Goal: Find specific page/section: Find specific page/section

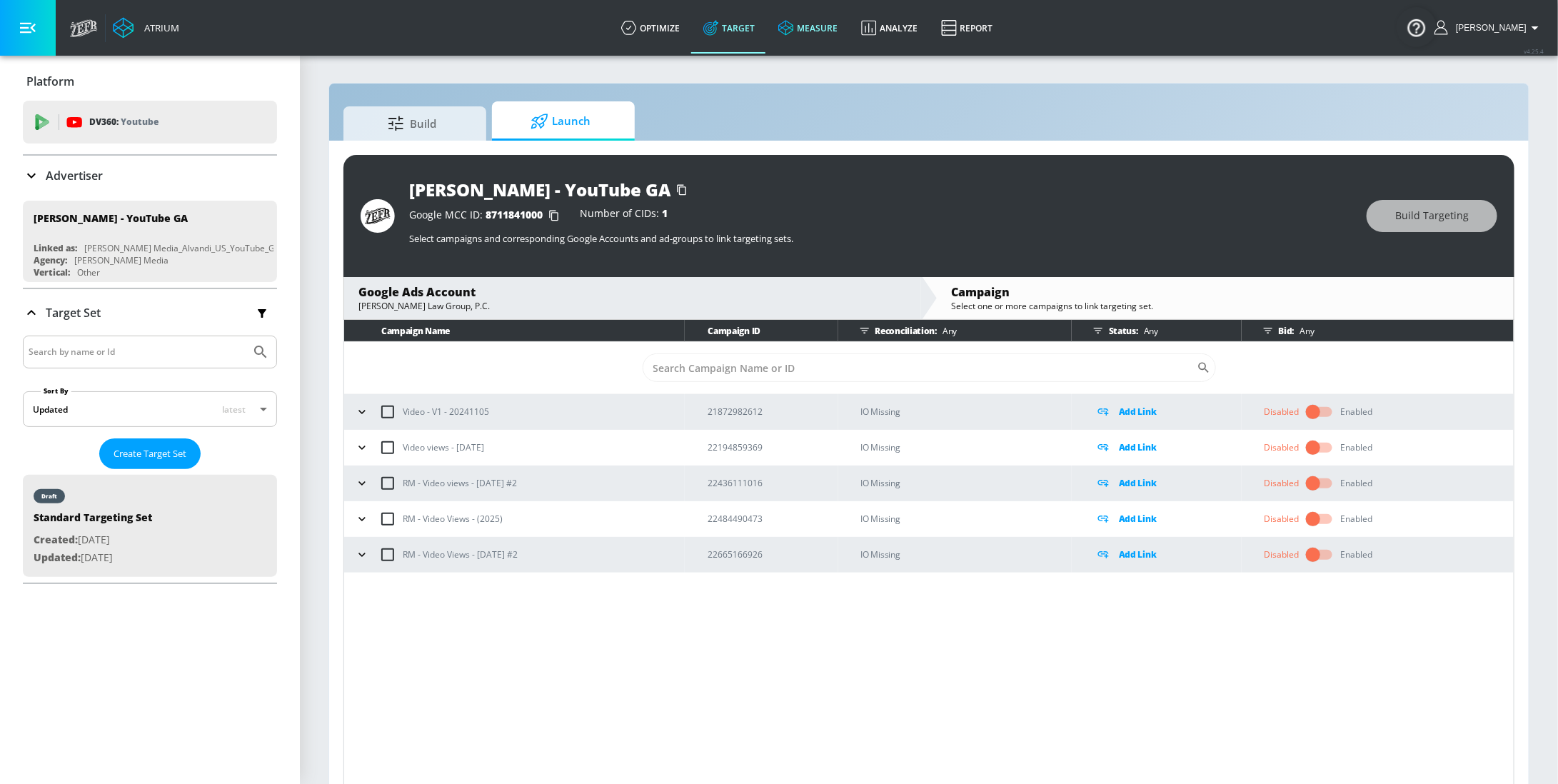
click at [824, 30] on link "measure" at bounding box center [808, 28] width 83 height 51
click at [91, 178] on p "Advertiser" at bounding box center [74, 175] width 57 height 15
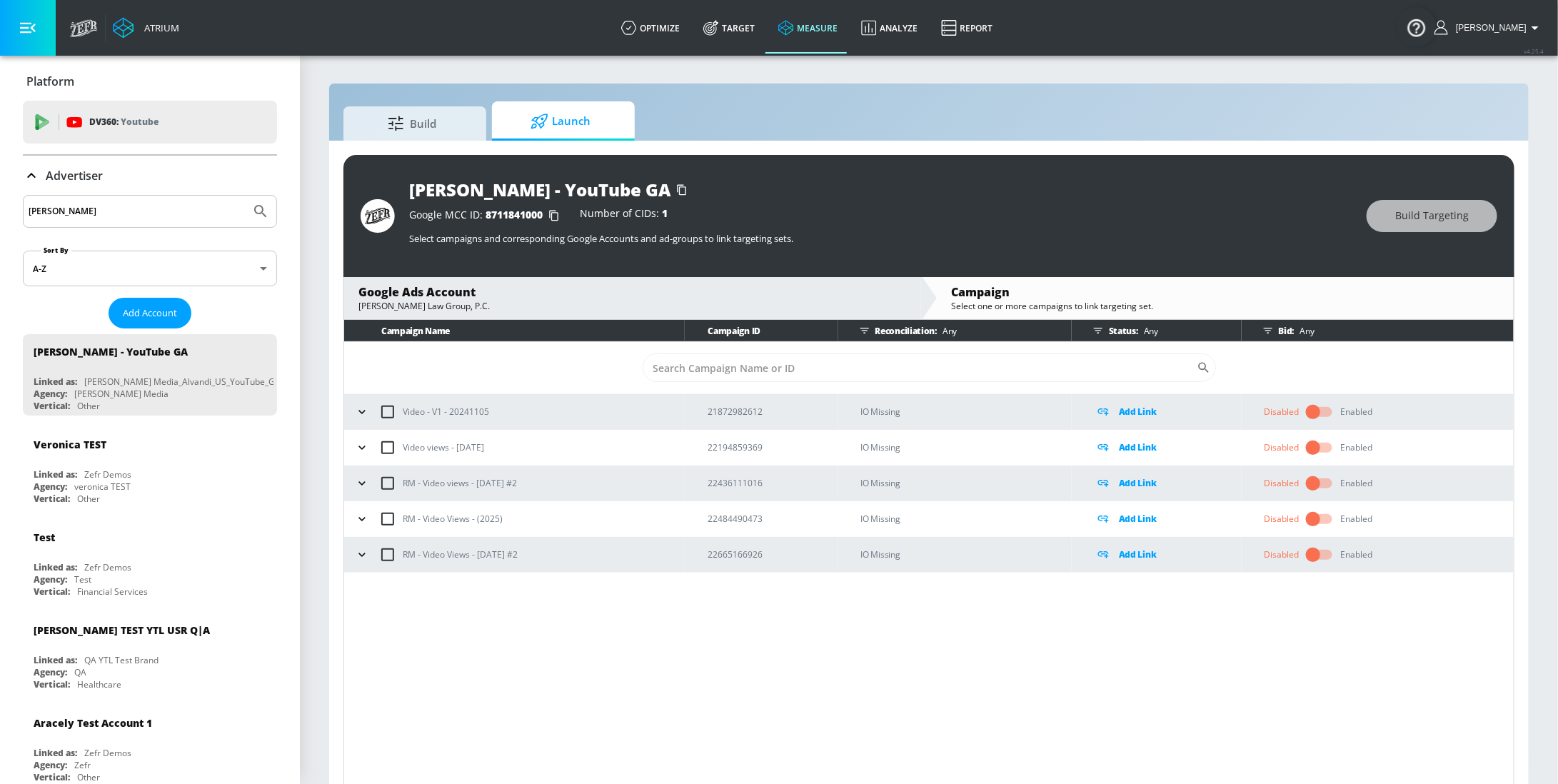
click at [91, 219] on input "rossman" at bounding box center [137, 211] width 216 height 19
type input "ralph laur"
click at [833, 30] on link "measure" at bounding box center [808, 28] width 83 height 51
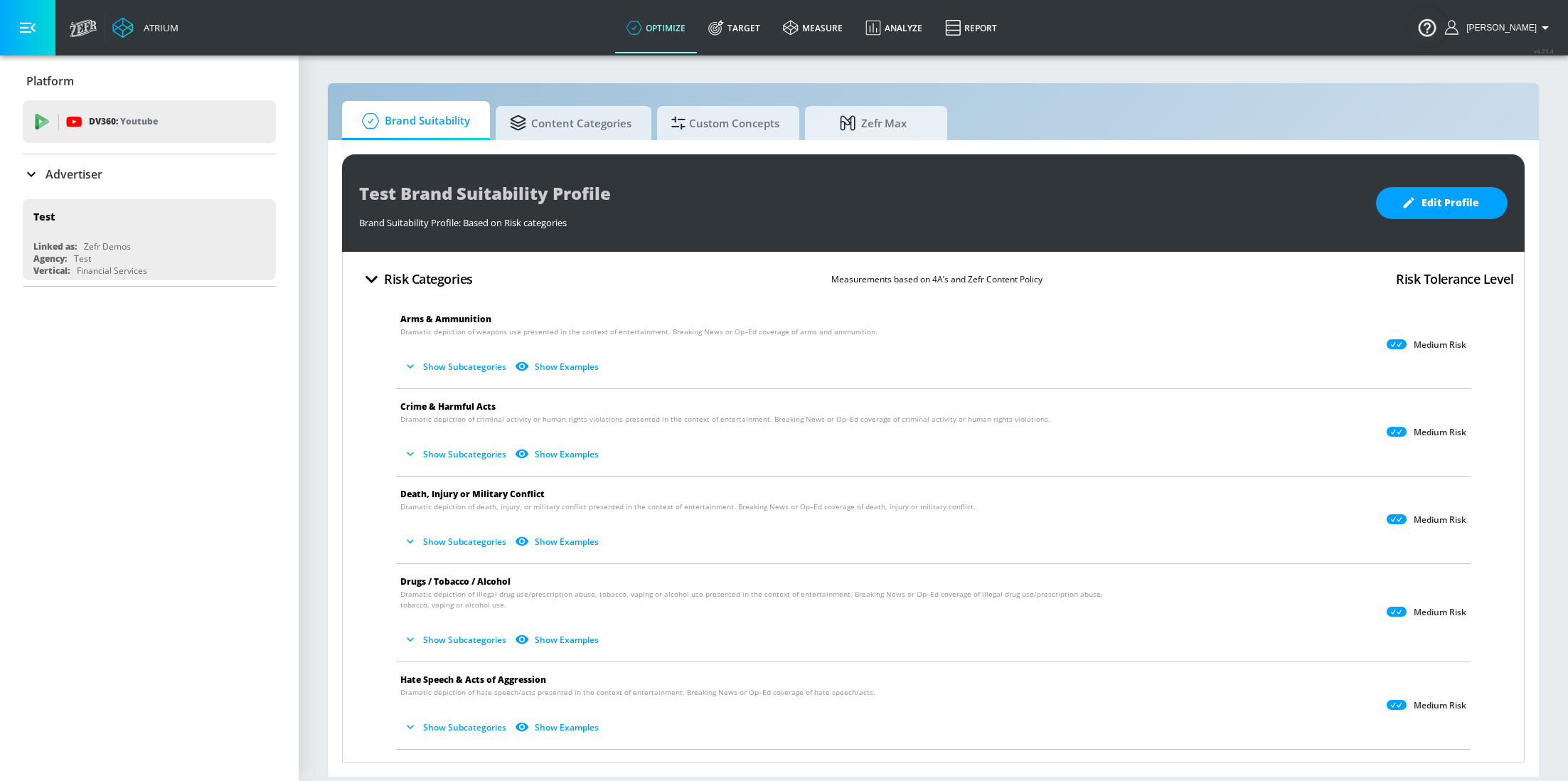
click at [95, 173] on p "Advertiser" at bounding box center [74, 174] width 57 height 15
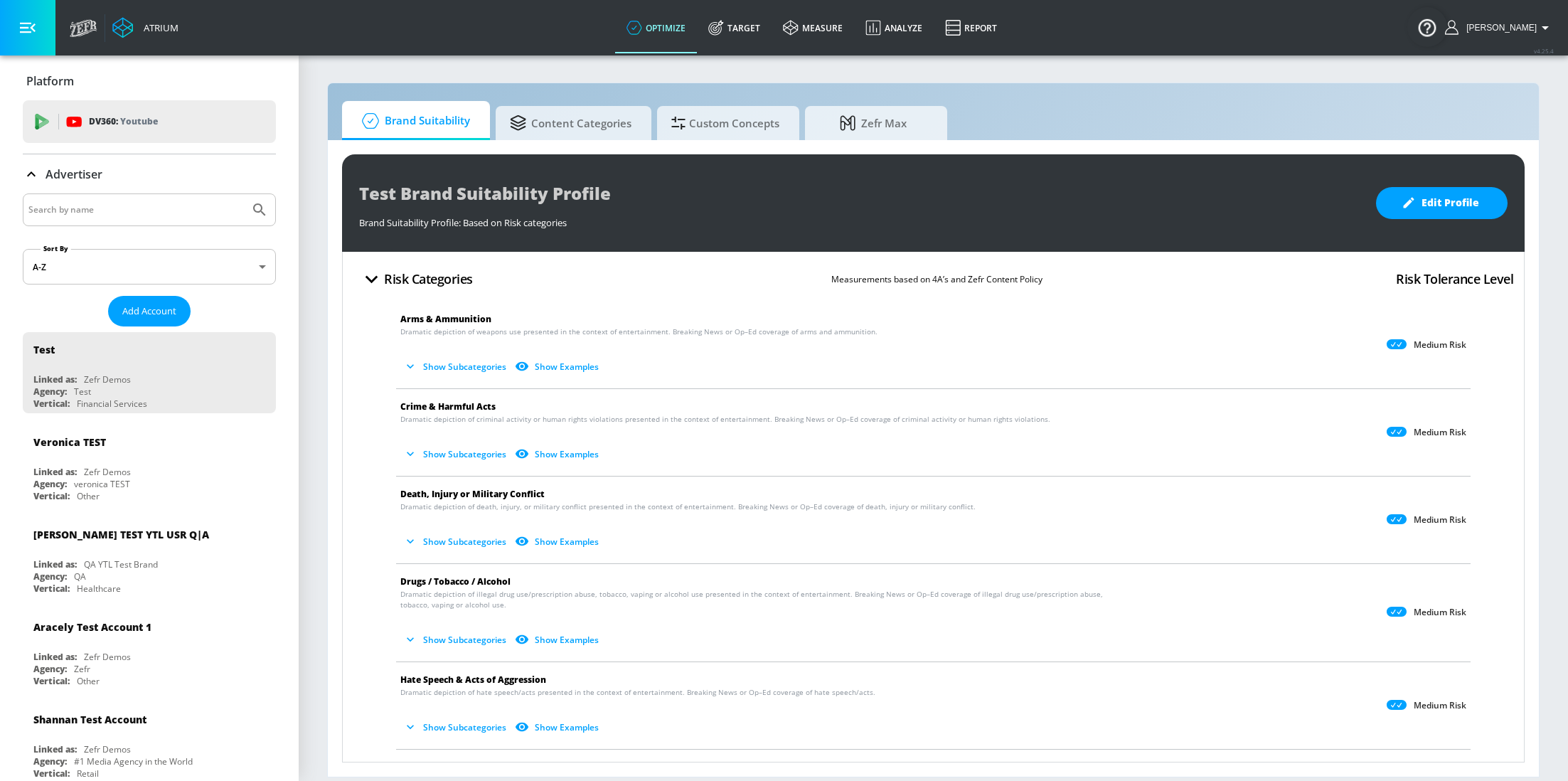
click at [131, 205] on input "Search by name" at bounding box center [137, 209] width 215 height 19
type input "[PERSON_NAME]"
click at [244, 194] on button "Submit Search" at bounding box center [259, 209] width 31 height 31
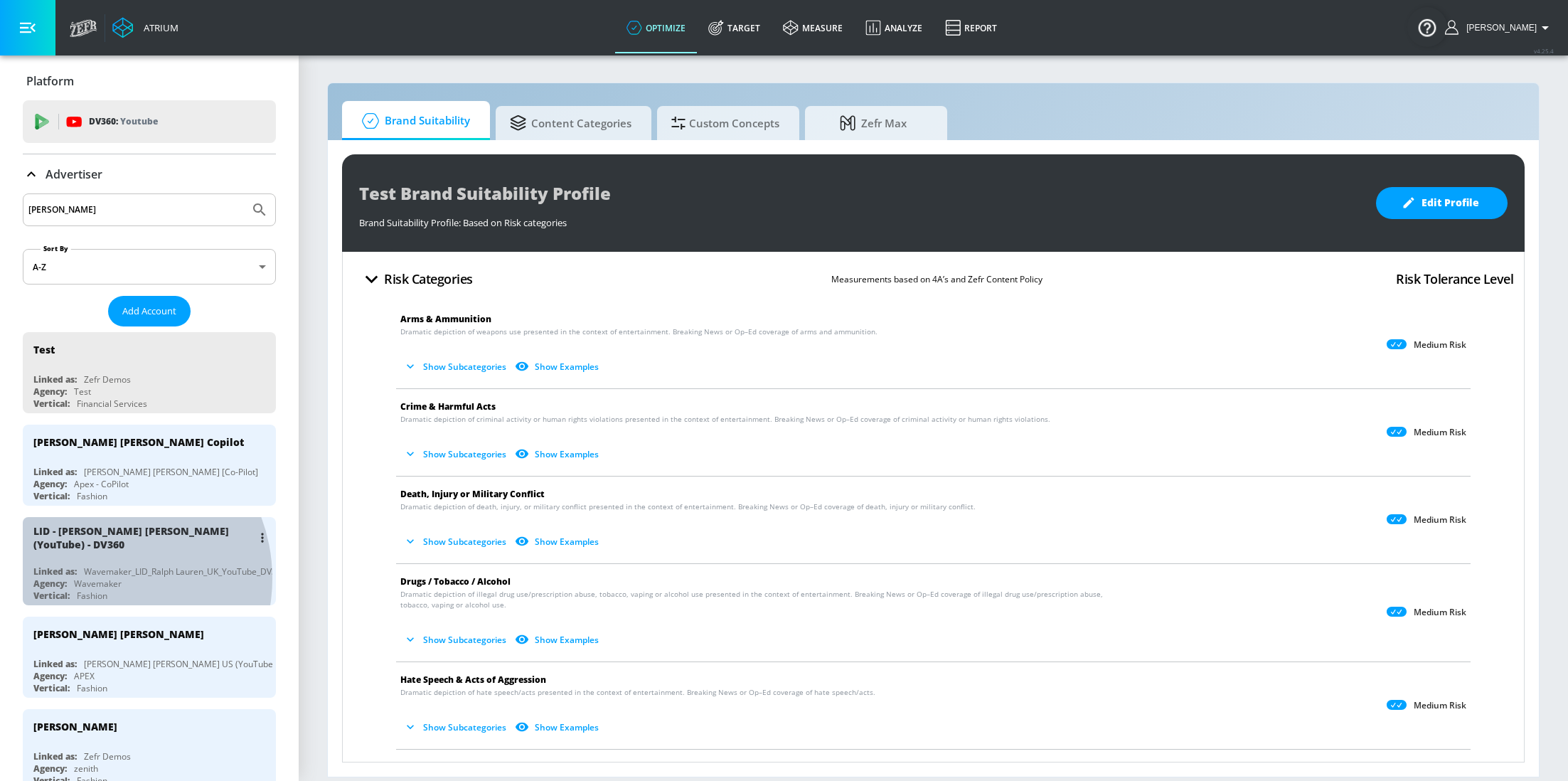
click at [99, 577] on div "Wavemaker" at bounding box center [98, 583] width 47 height 12
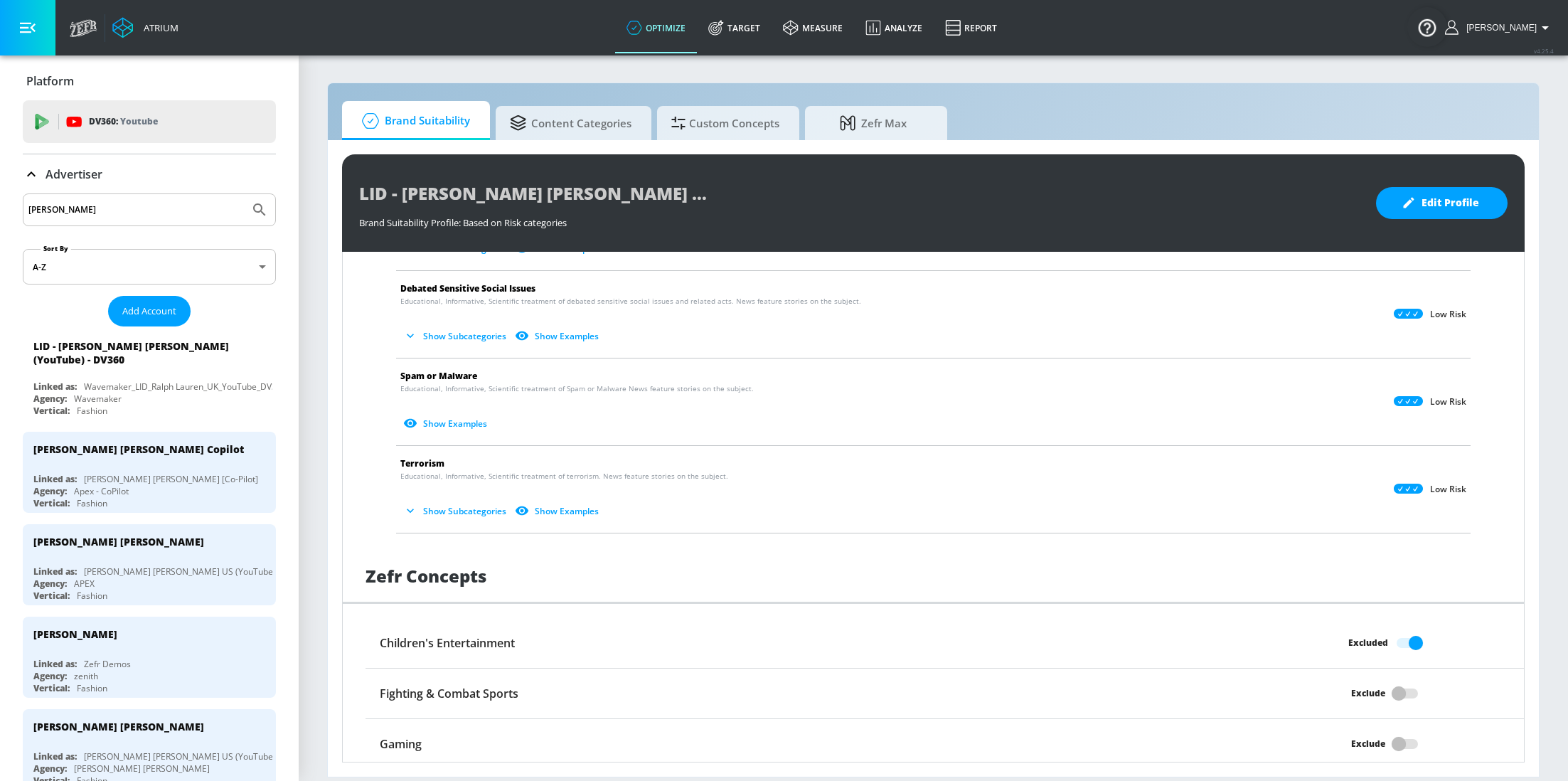
scroll to position [368, 0]
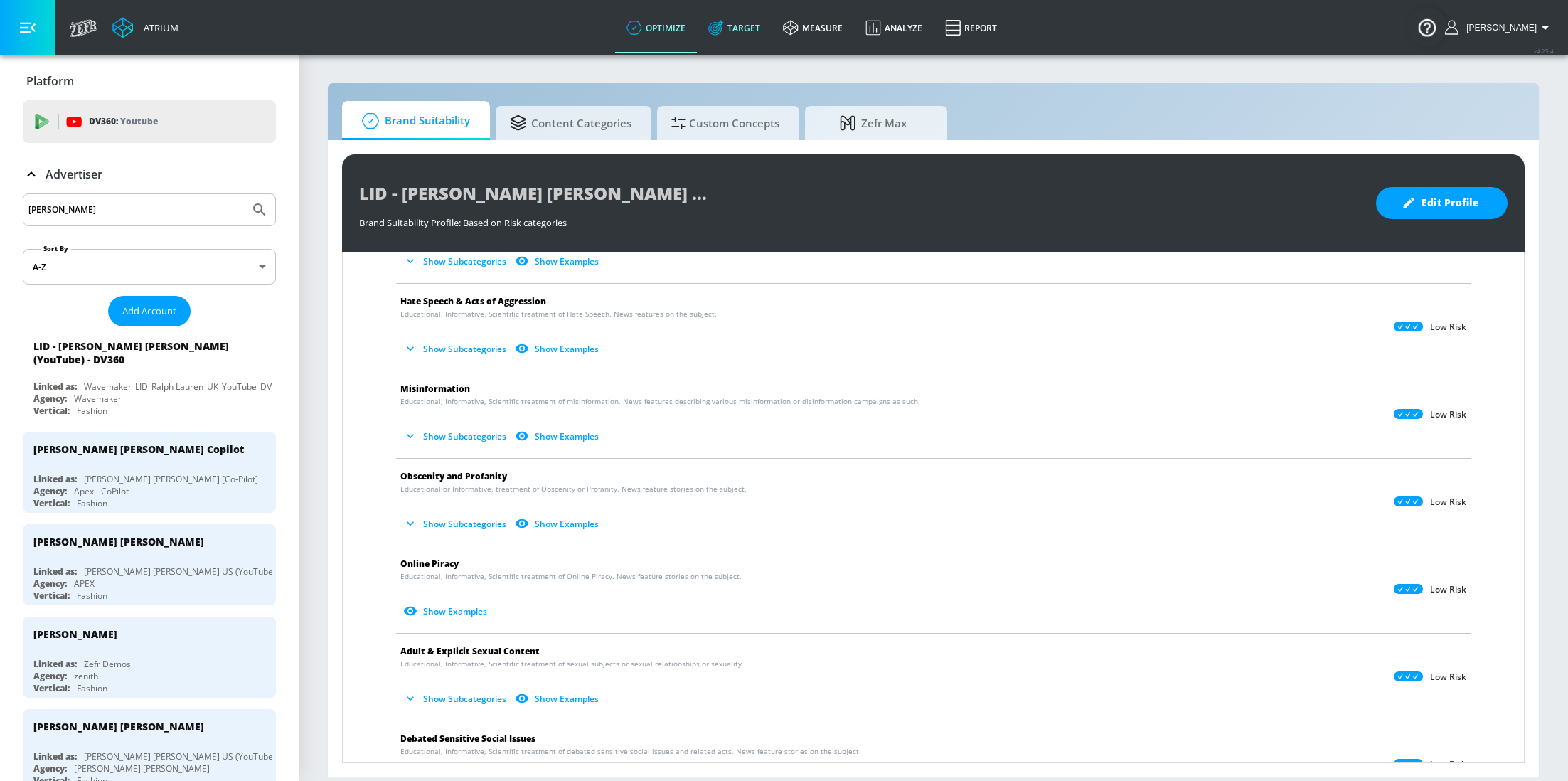
click at [721, 25] on icon at bounding box center [716, 27] width 15 height 15
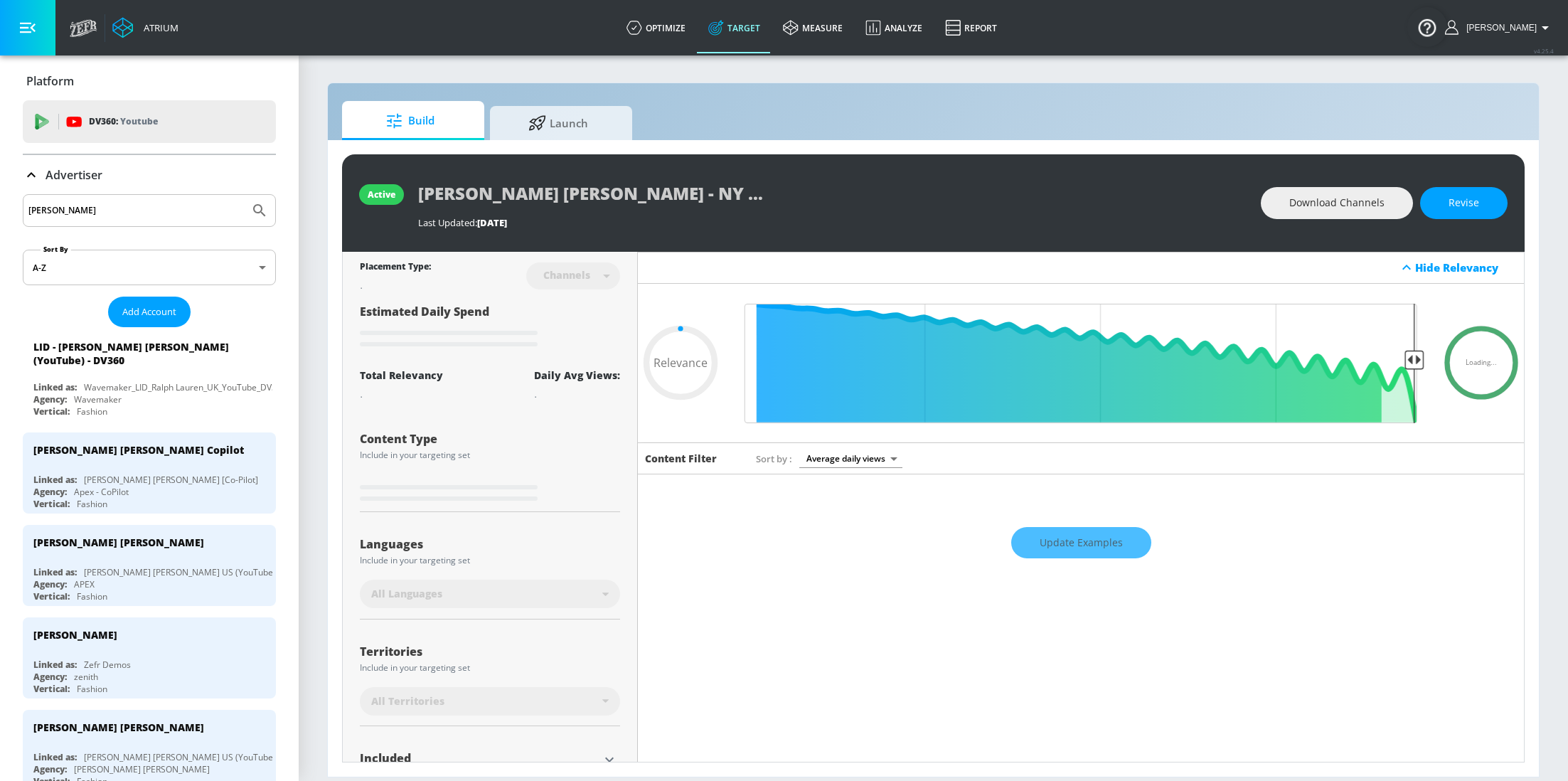
type input "0.05"
click at [35, 159] on div "Advertiser" at bounding box center [149, 175] width 254 height 40
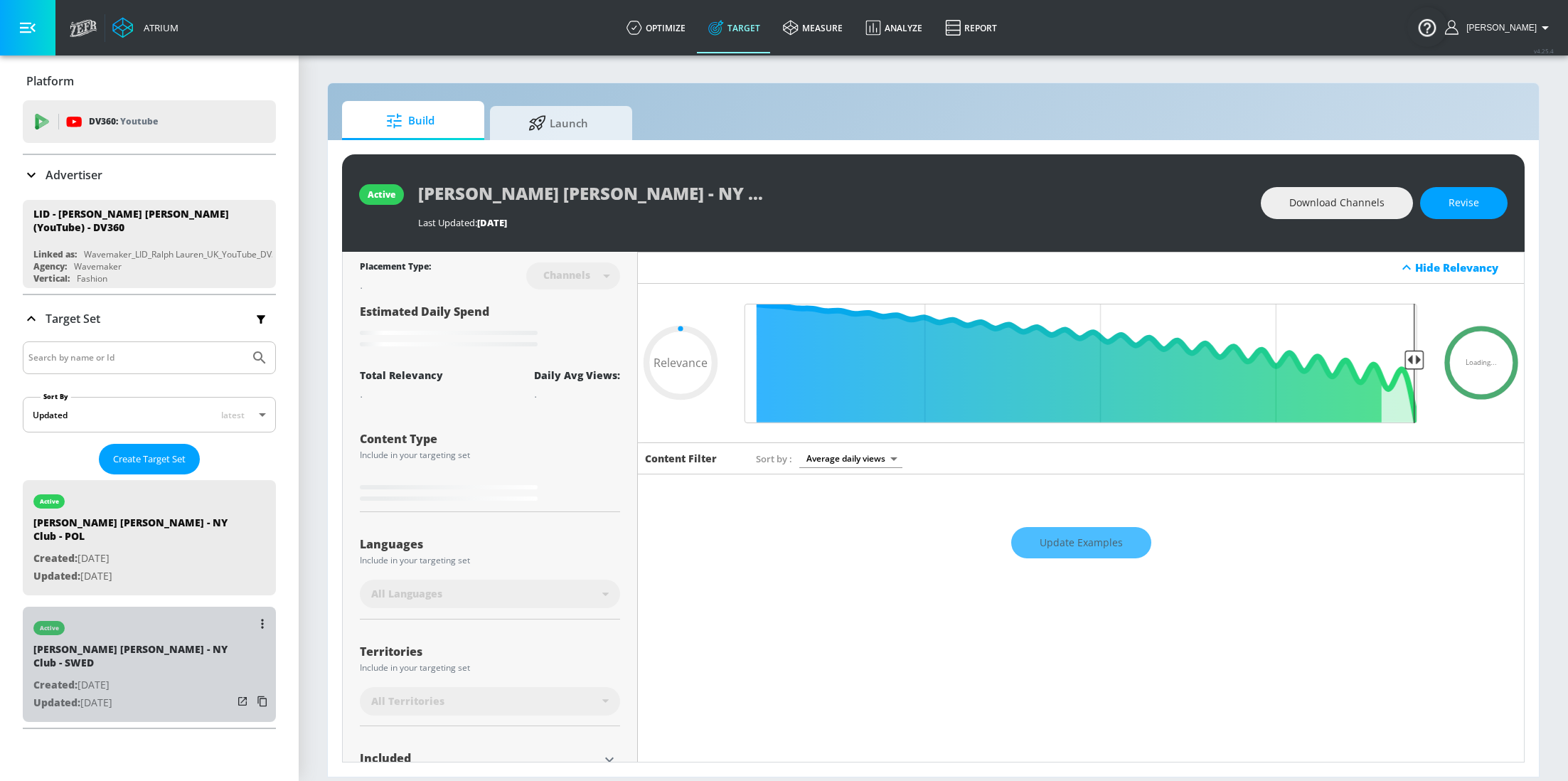
click at [164, 676] on div "active [PERSON_NAME] [PERSON_NAME] - NY Club - SWED Created: [DATE] Updated: [D…" at bounding box center [132, 662] width 199 height 112
type input "[PERSON_NAME] [PERSON_NAME] - NY Club - SWED"
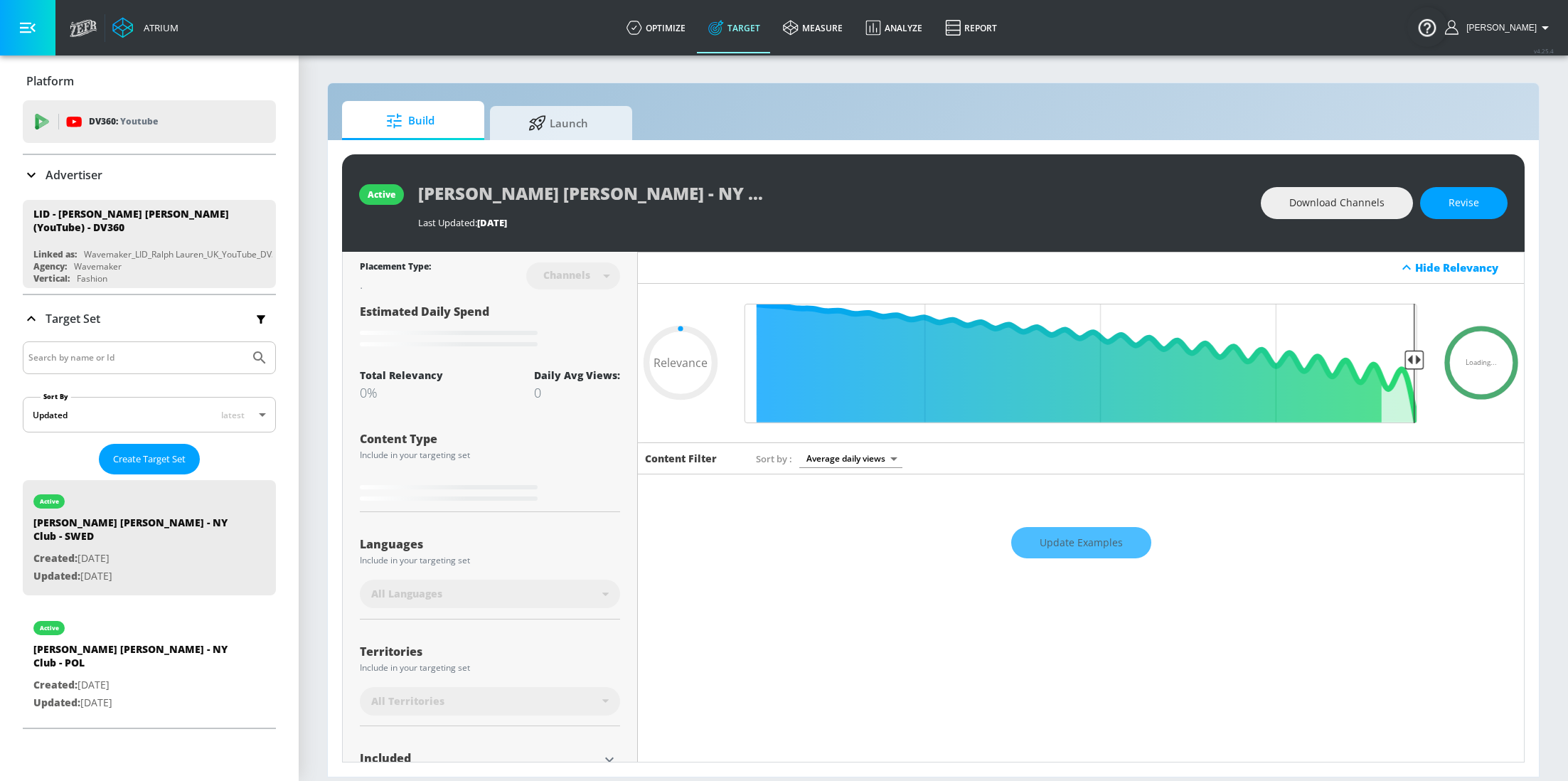
click at [624, 540] on div "Placement Type: Channels channels ​ Estimated Daily Spend Loading... Activation…" at bounding box center [490, 568] width 295 height 633
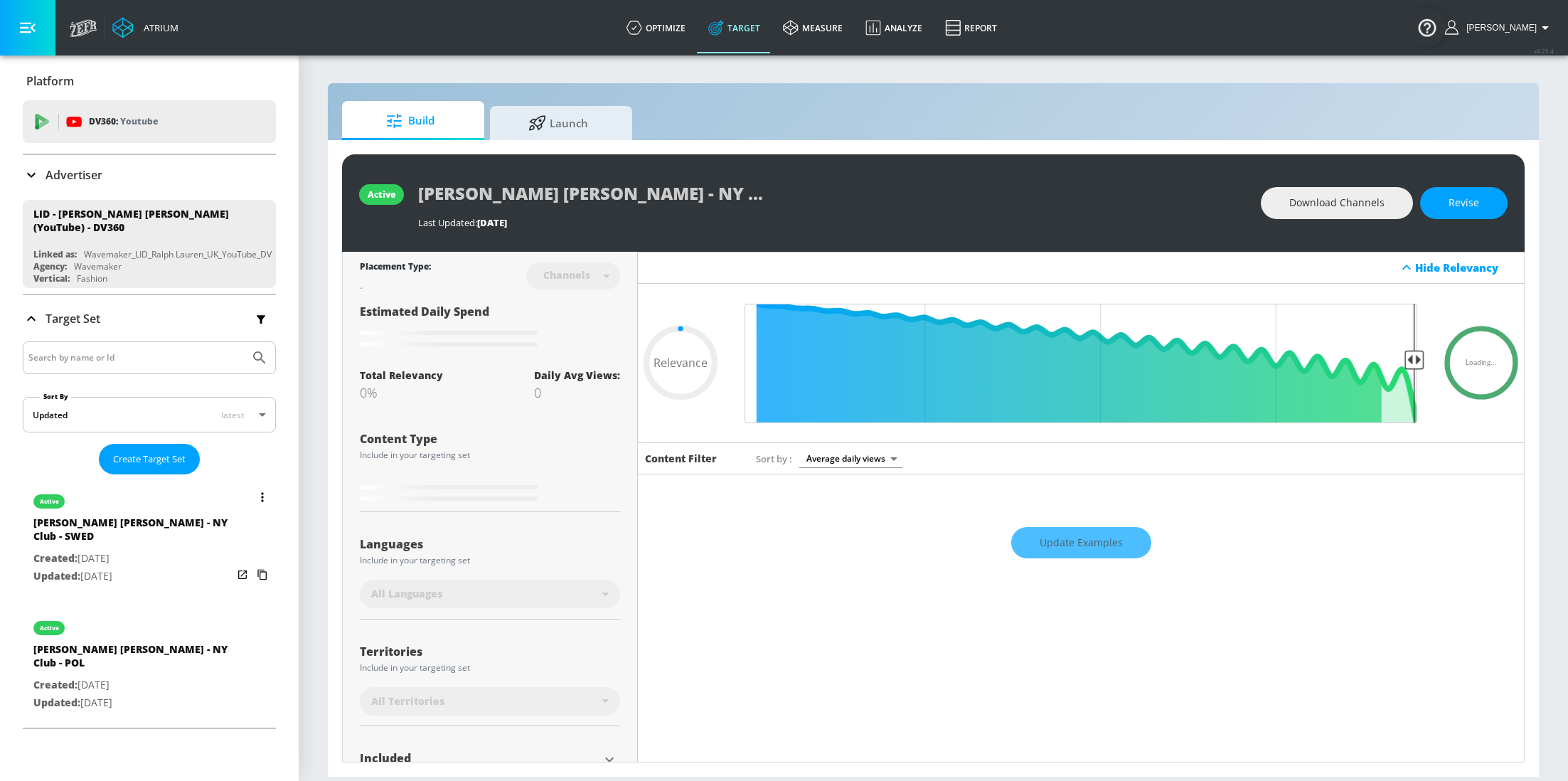
click at [165, 518] on div "[PERSON_NAME] [PERSON_NAME] - NY Club - SWED" at bounding box center [132, 533] width 199 height 34
type input "0.61"
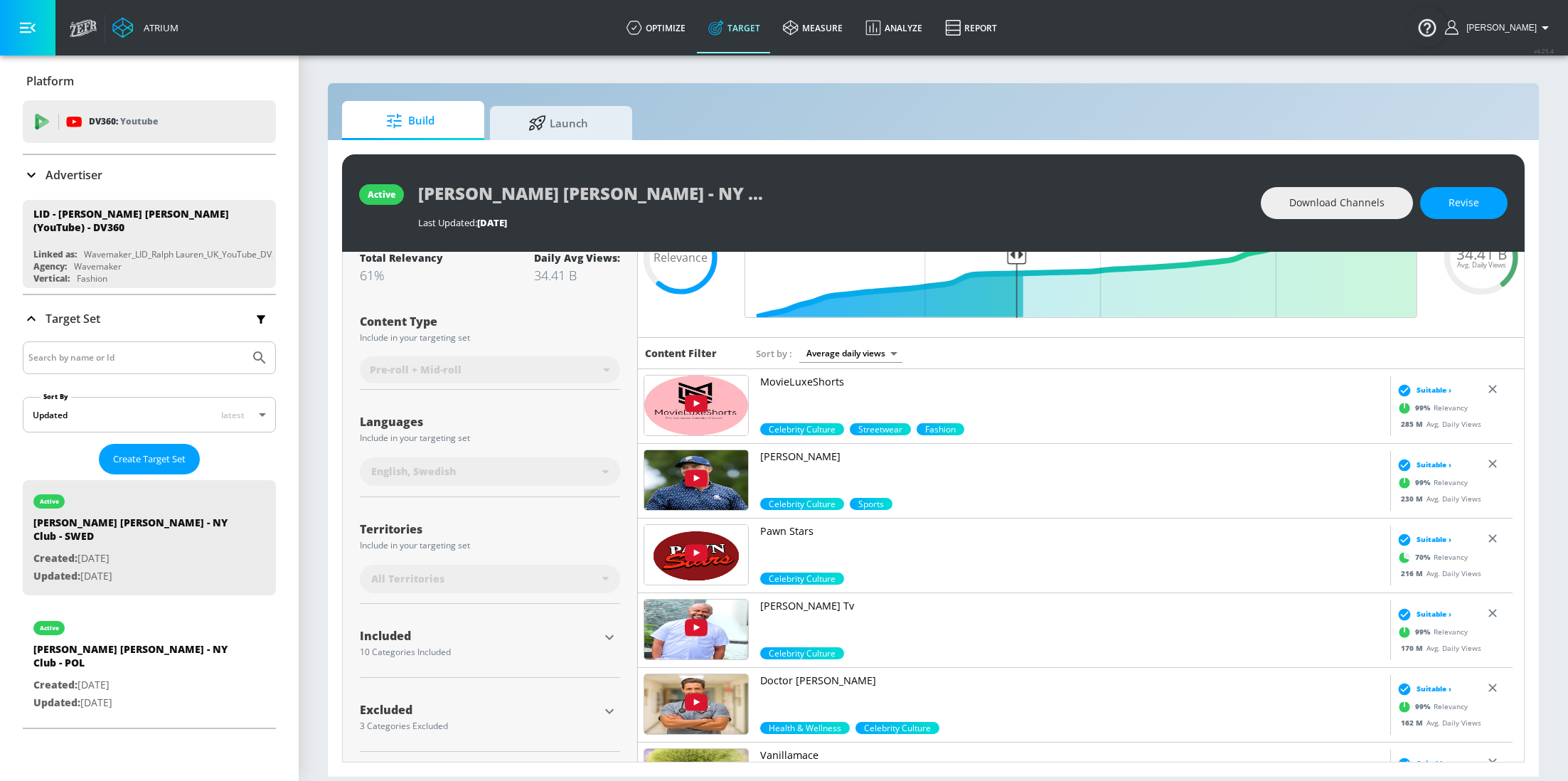
scroll to position [106, 0]
click at [609, 634] on icon "button" at bounding box center [610, 637] width 8 height 5
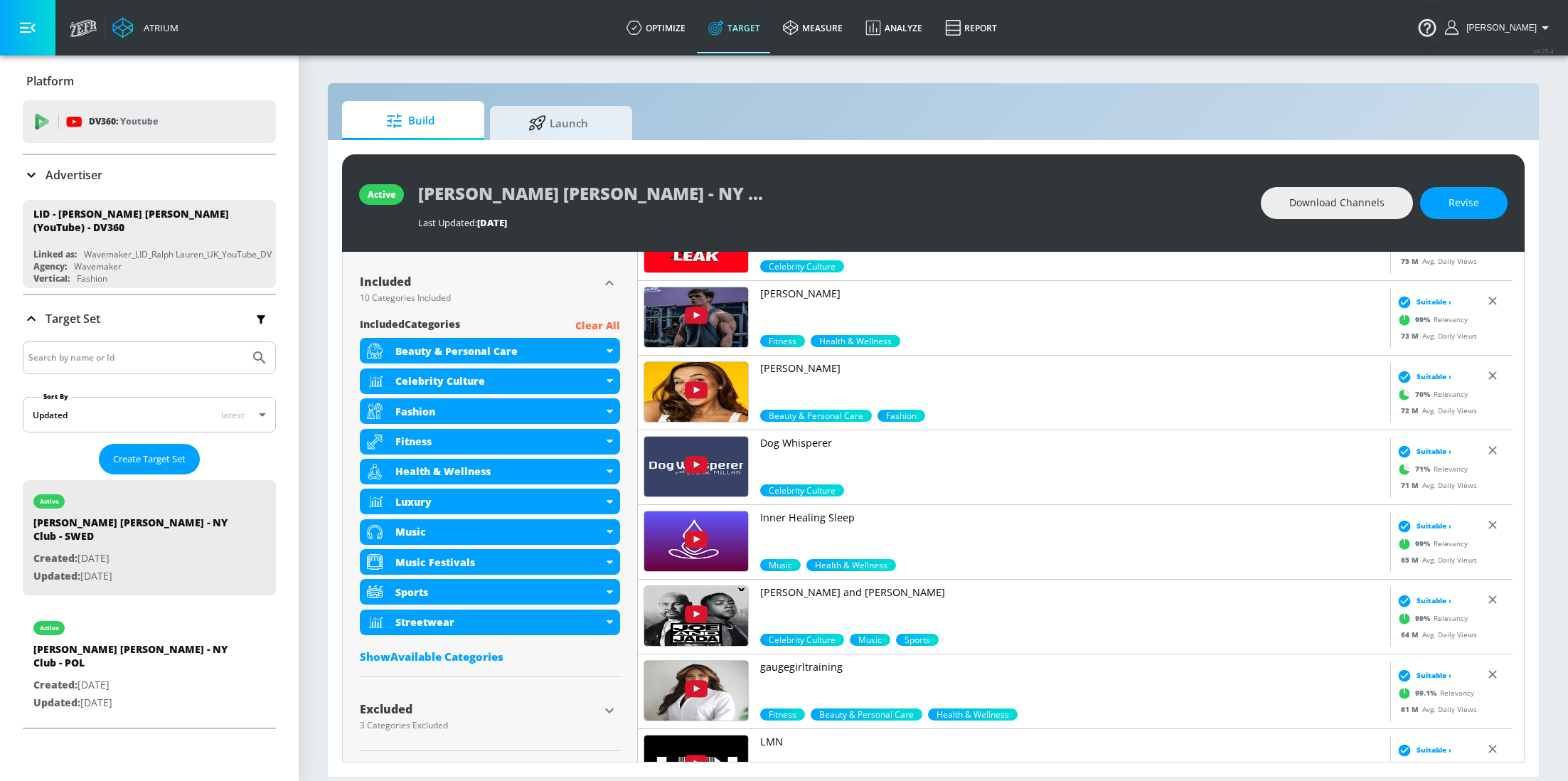
scroll to position [1263, 0]
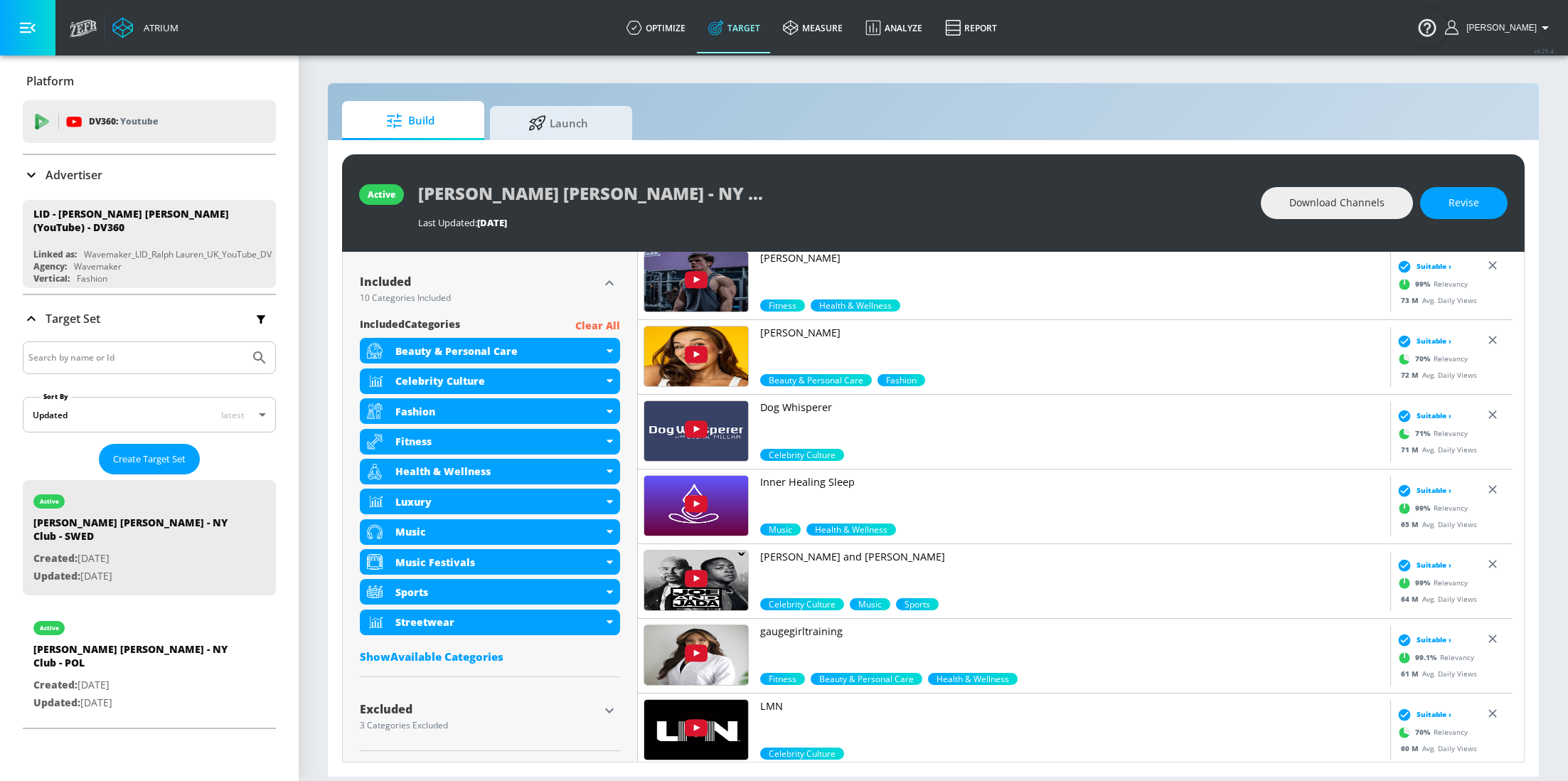
click at [610, 712] on icon "button" at bounding box center [610, 711] width 17 height 17
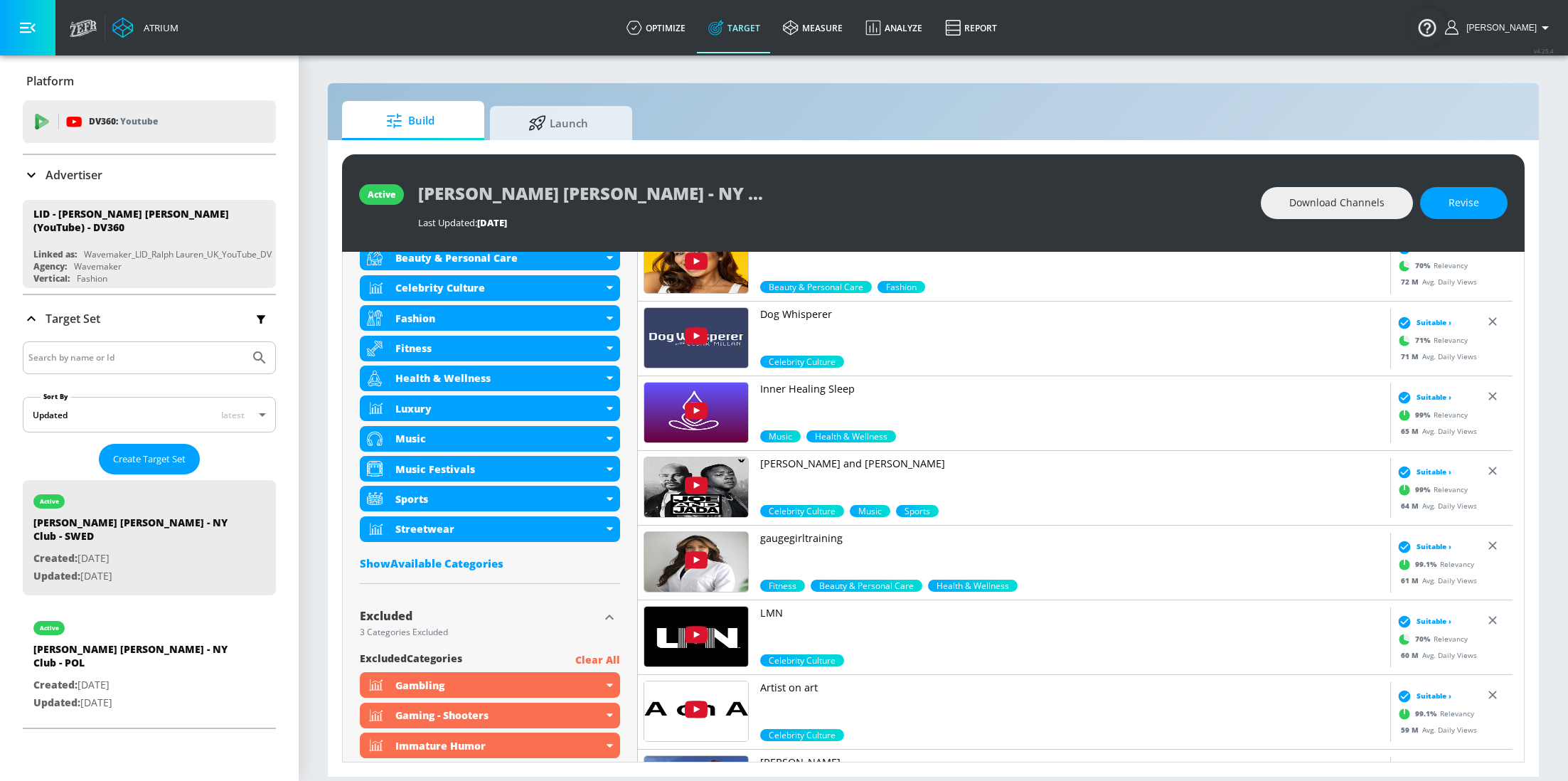
scroll to position [659, 0]
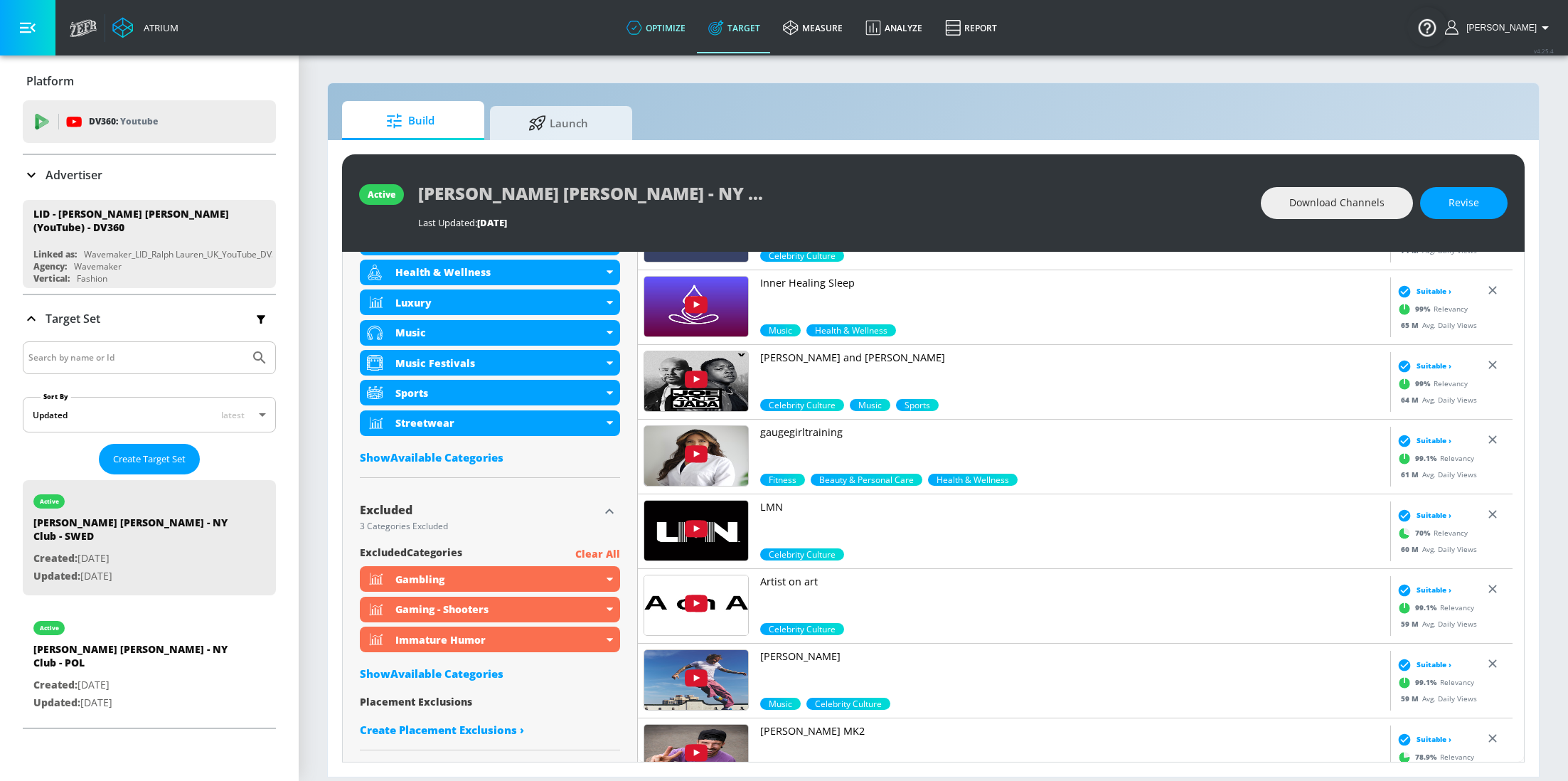
click at [696, 23] on link "optimize" at bounding box center [656, 28] width 81 height 51
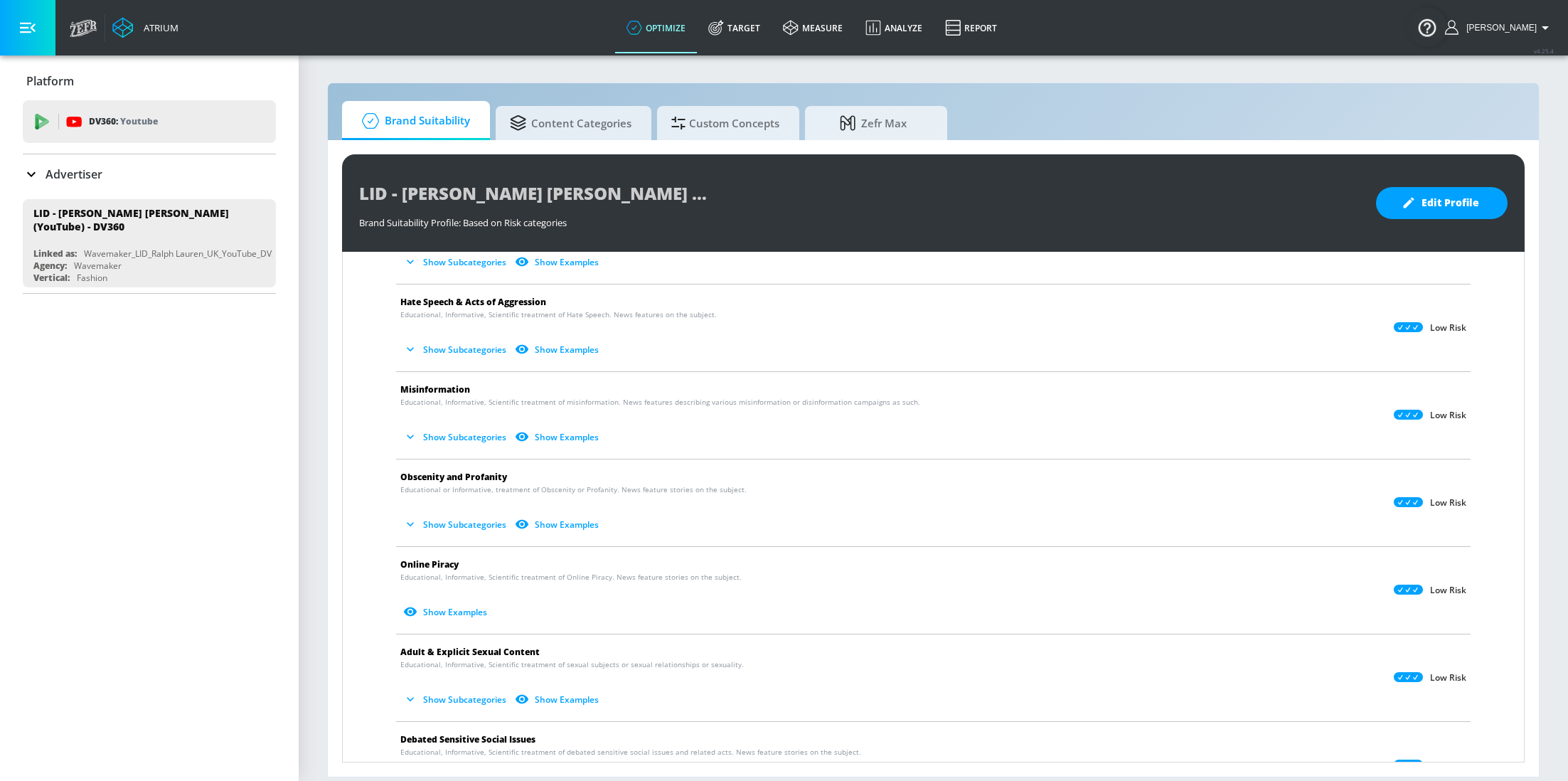
scroll to position [972, 0]
